Goal: Find specific page/section: Find specific page/section

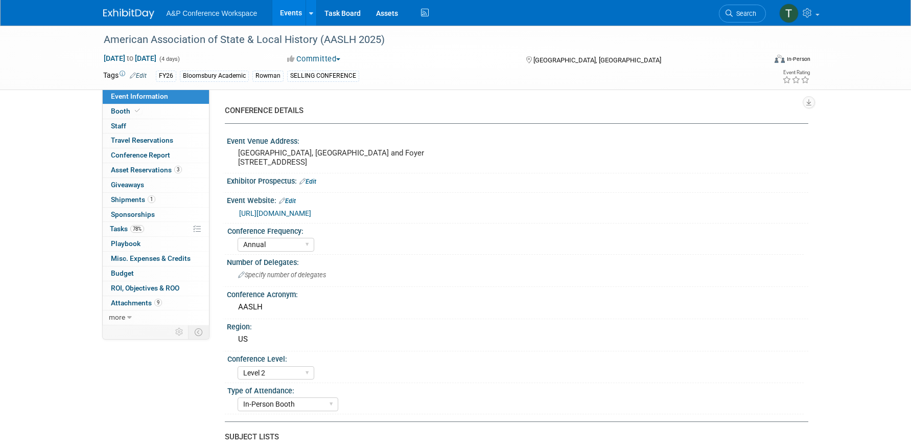
select select "Annual"
select select "Level 2"
select select "In-Person Booth"
select select "Museum Professionals"
select select "Bloomsbury Academic"
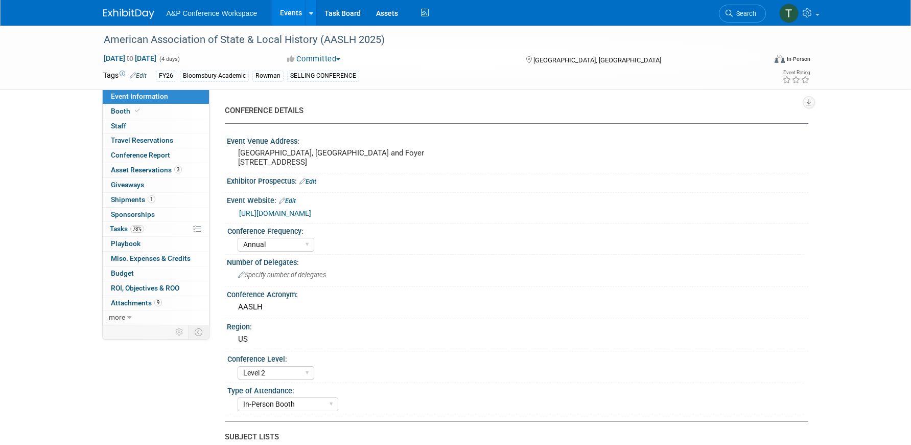
select select "[PERSON_NAME]"
select select "Brand/Subject Presence​"
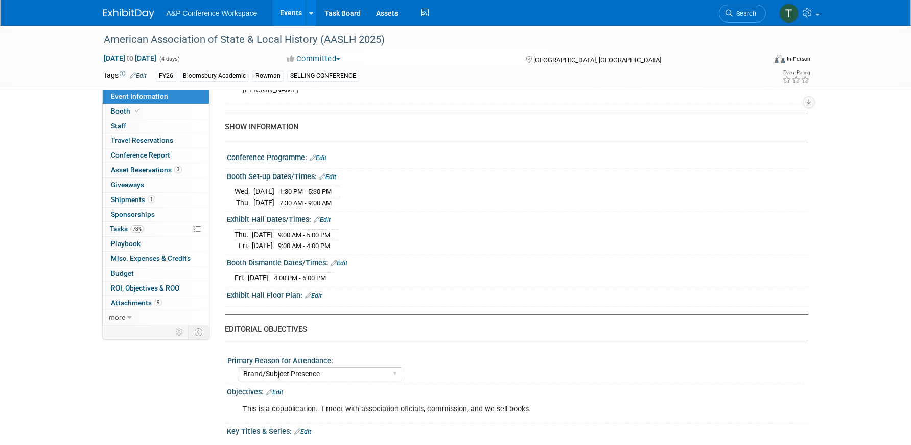
scroll to position [722, 0]
